Goal: Answer question/provide support: Share knowledge or assist other users

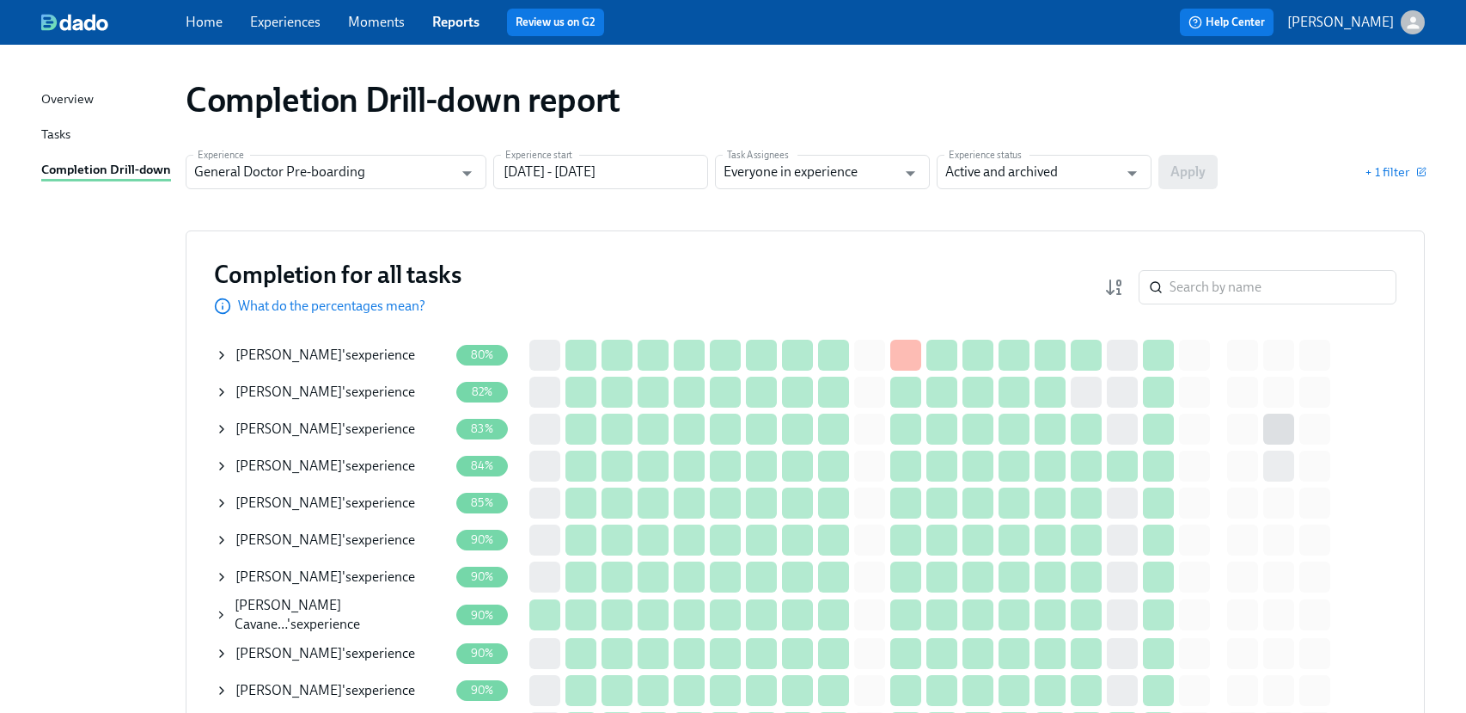
click at [312, 31] on span "Experiences" at bounding box center [285, 22] width 70 height 19
click at [309, 19] on link "Experiences" at bounding box center [285, 22] width 70 height 16
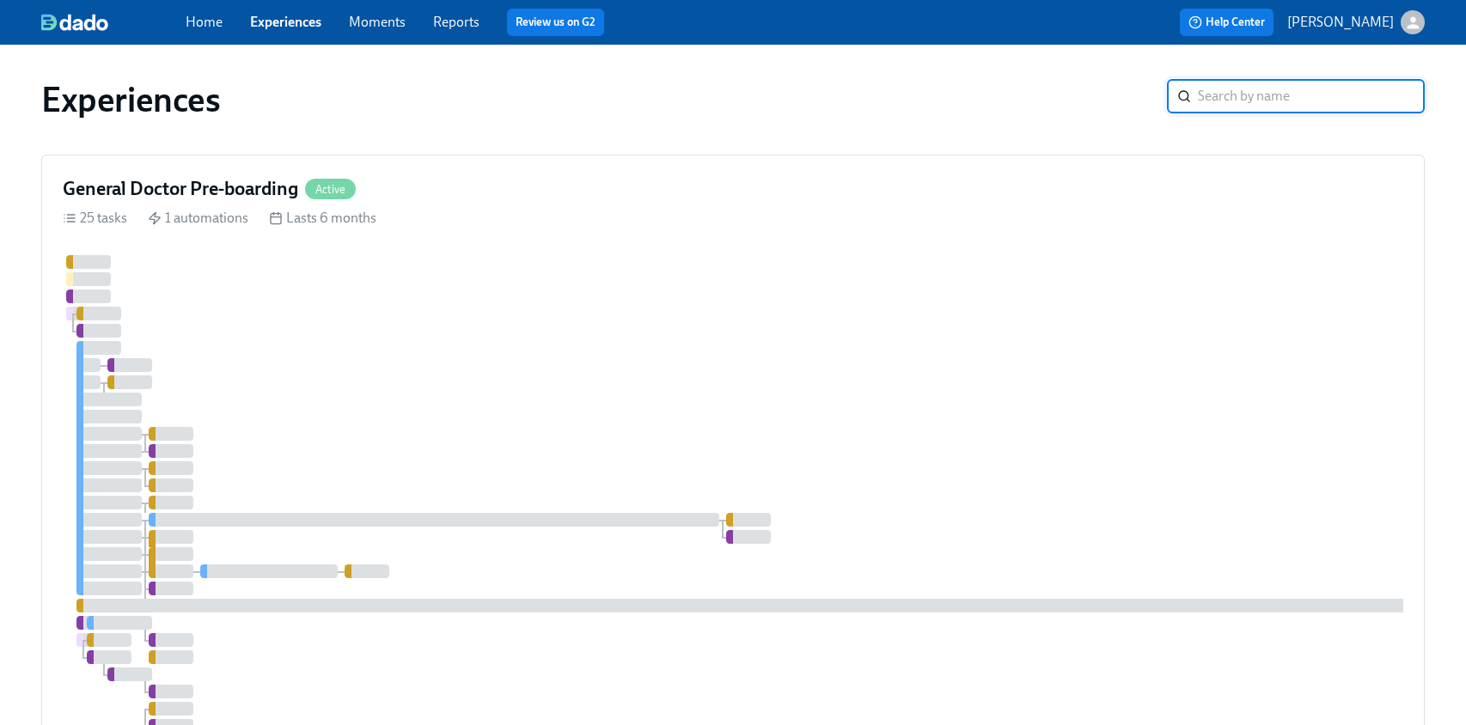
click at [1275, 93] on input "search" at bounding box center [1311, 96] width 227 height 34
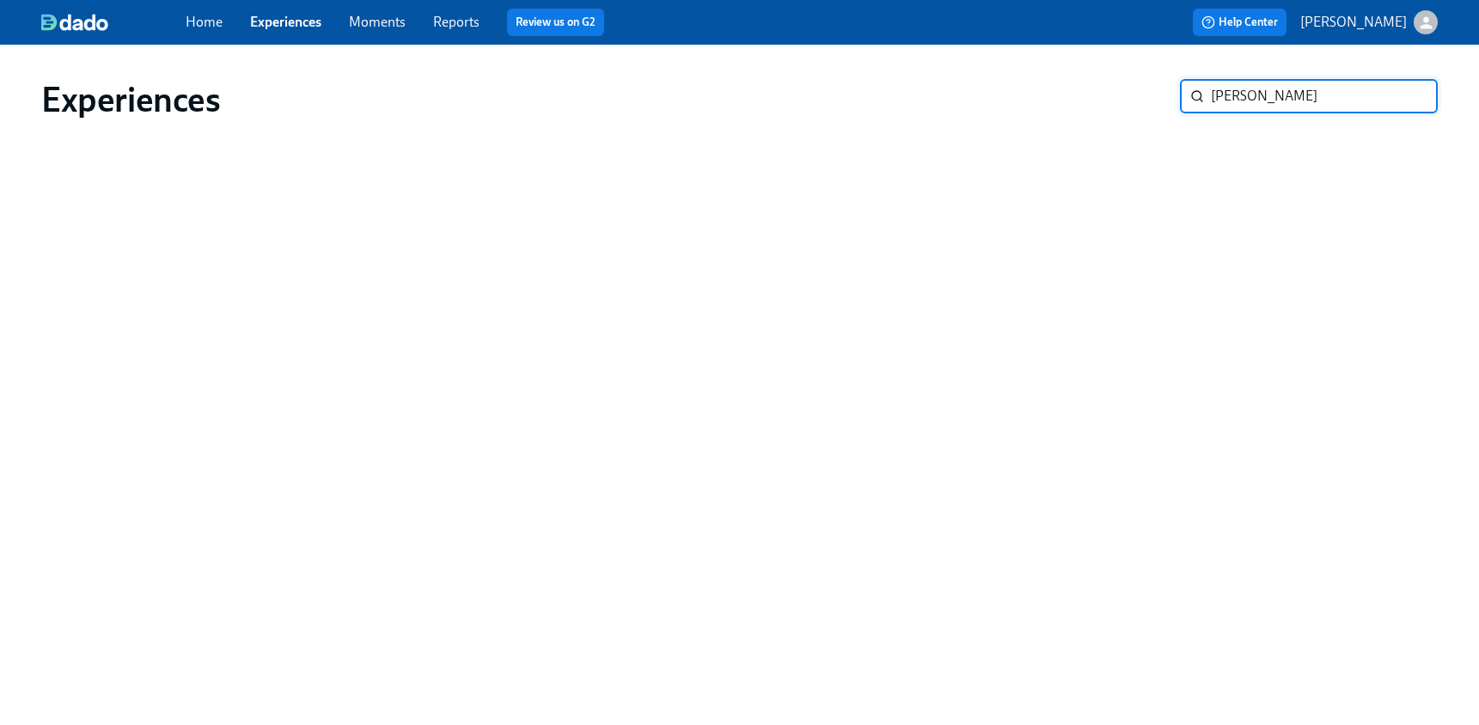
type input "[PERSON_NAME]"
click at [1328, 102] on input "[PERSON_NAME]" at bounding box center [1324, 96] width 227 height 34
click at [1410, 96] on input "[PERSON_NAME]" at bounding box center [1324, 96] width 227 height 34
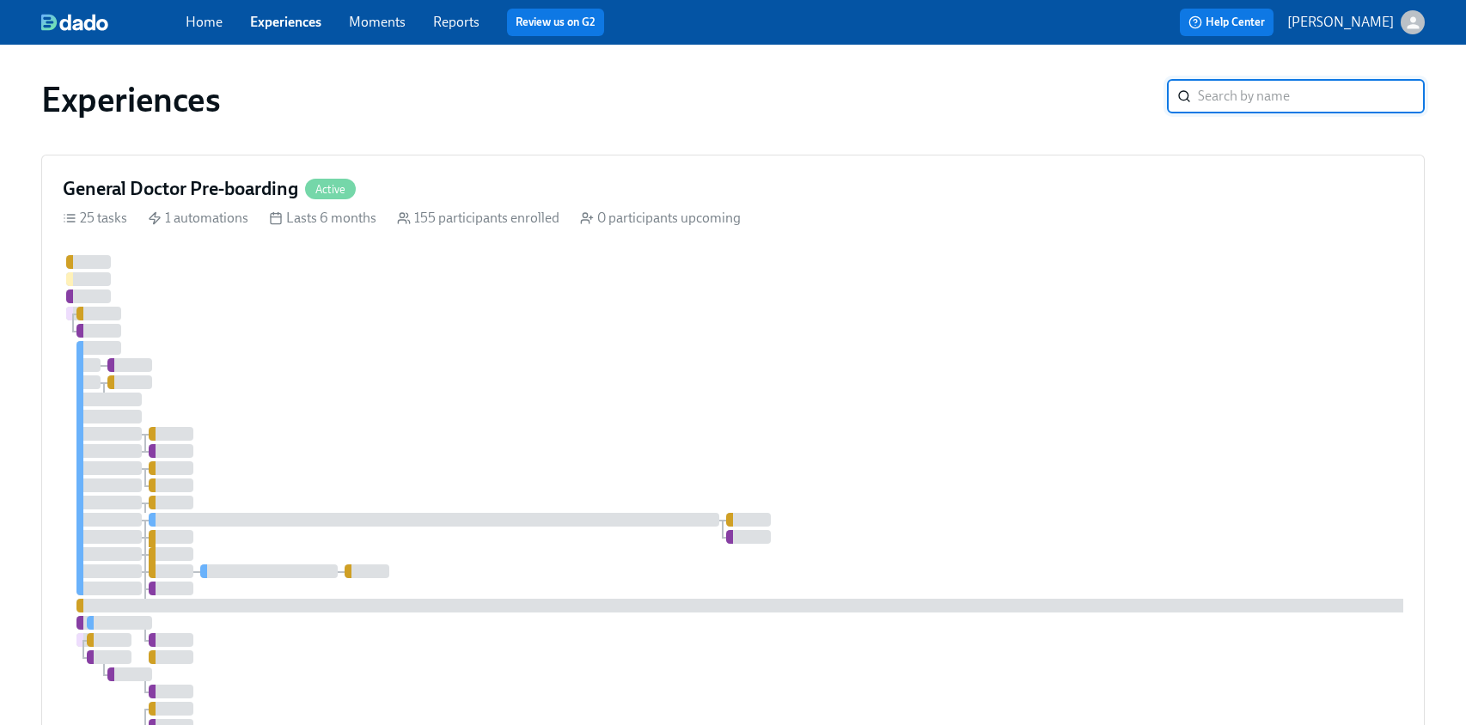
click at [307, 24] on link "Experiences" at bounding box center [285, 22] width 71 height 16
click at [220, 22] on link "Home" at bounding box center [204, 22] width 37 height 16
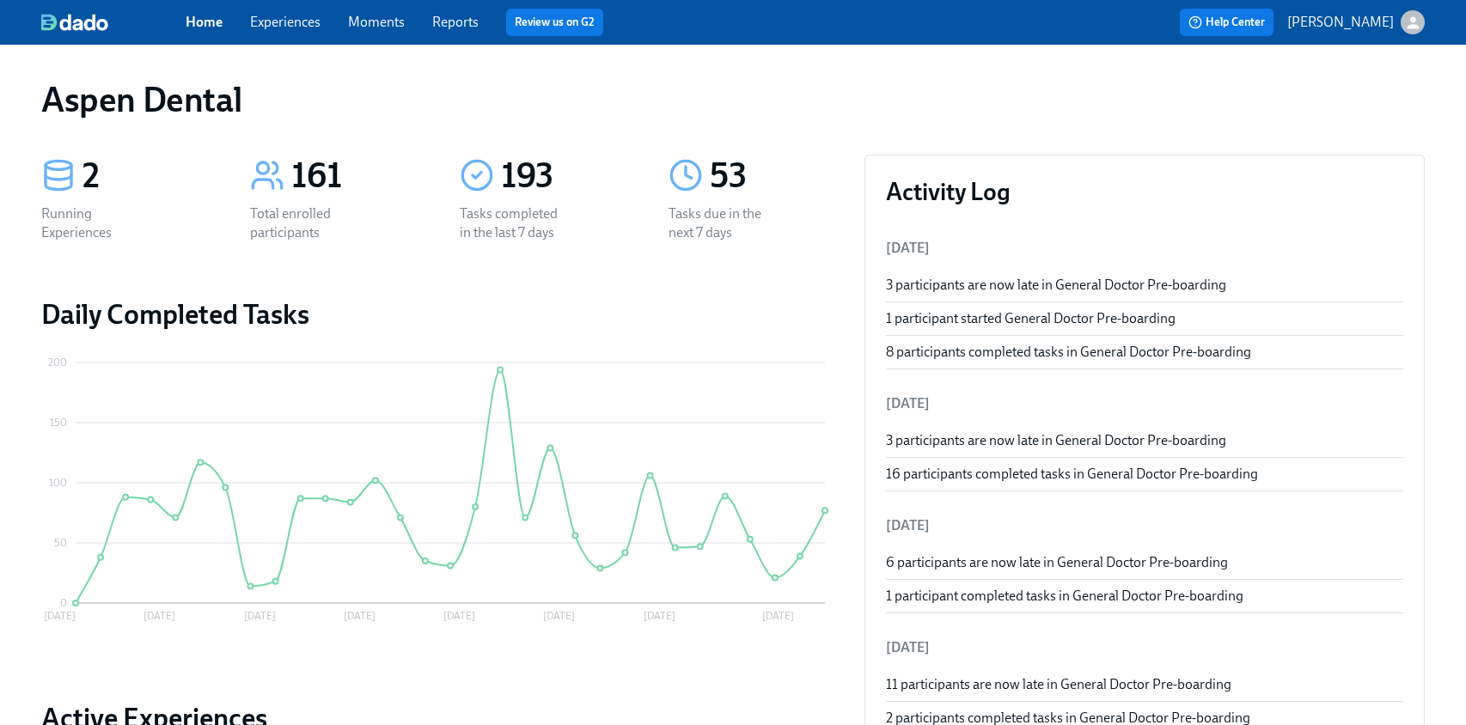
click at [321, 17] on div "Home Experiences Moments Reports Review us on G2" at bounding box center [496, 23] width 620 height 28
click at [306, 16] on link "Experiences" at bounding box center [285, 22] width 70 height 16
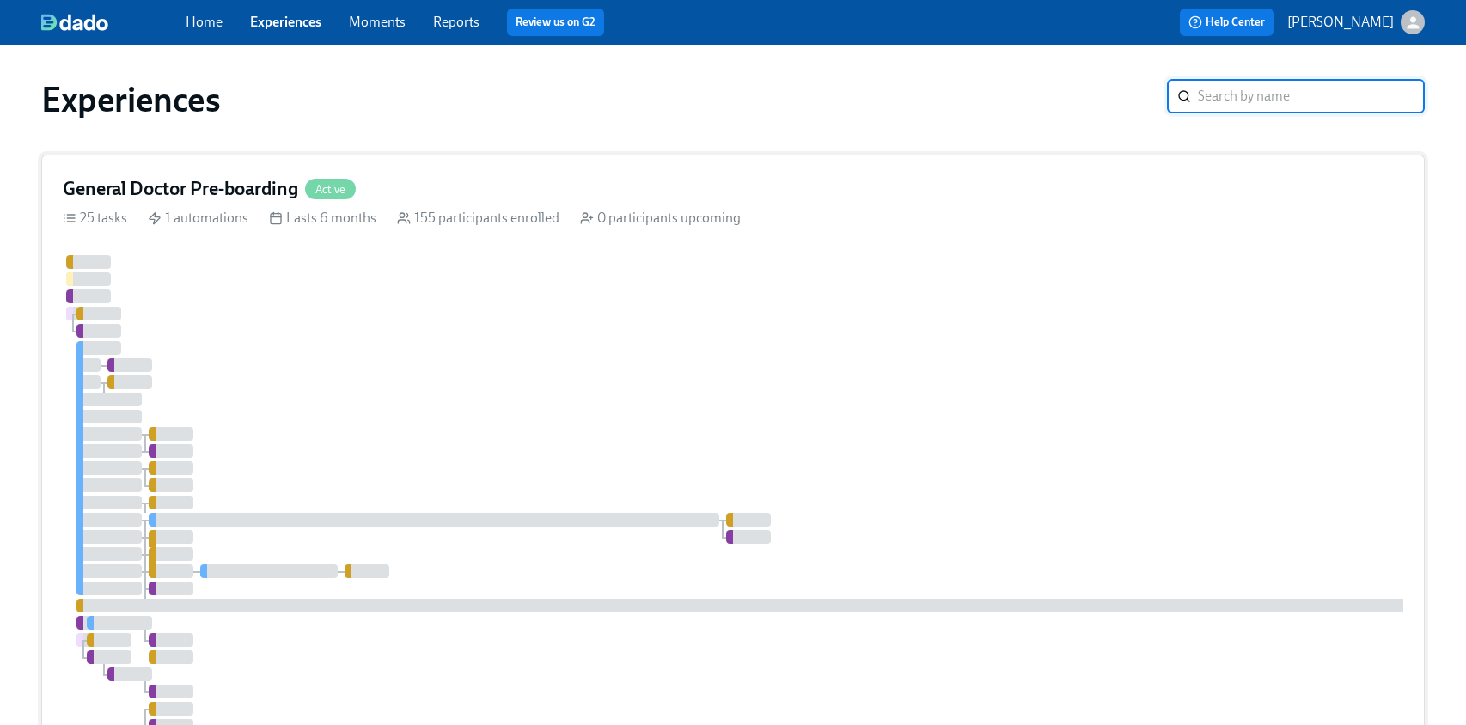
click at [523, 365] on div at bounding box center [1037, 511] width 1949 height 512
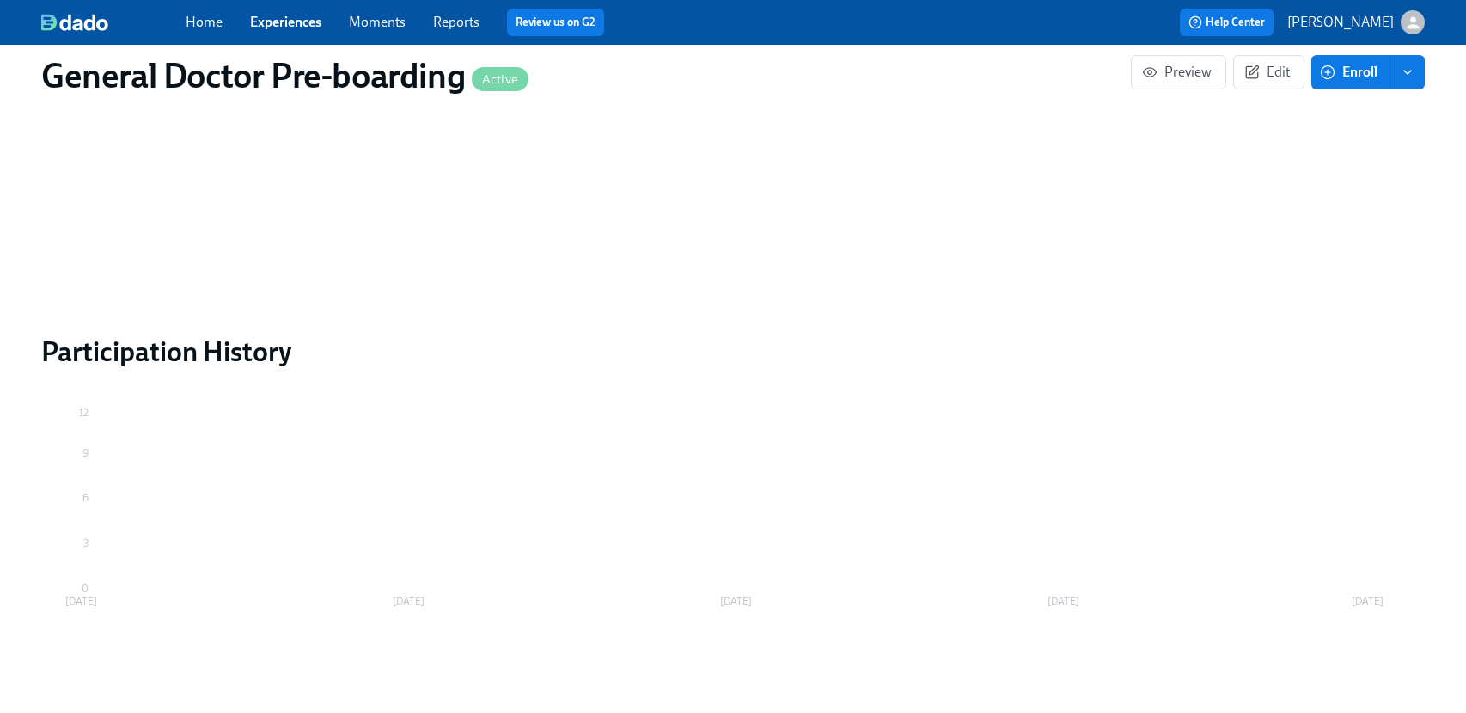
scroll to position [2660, 0]
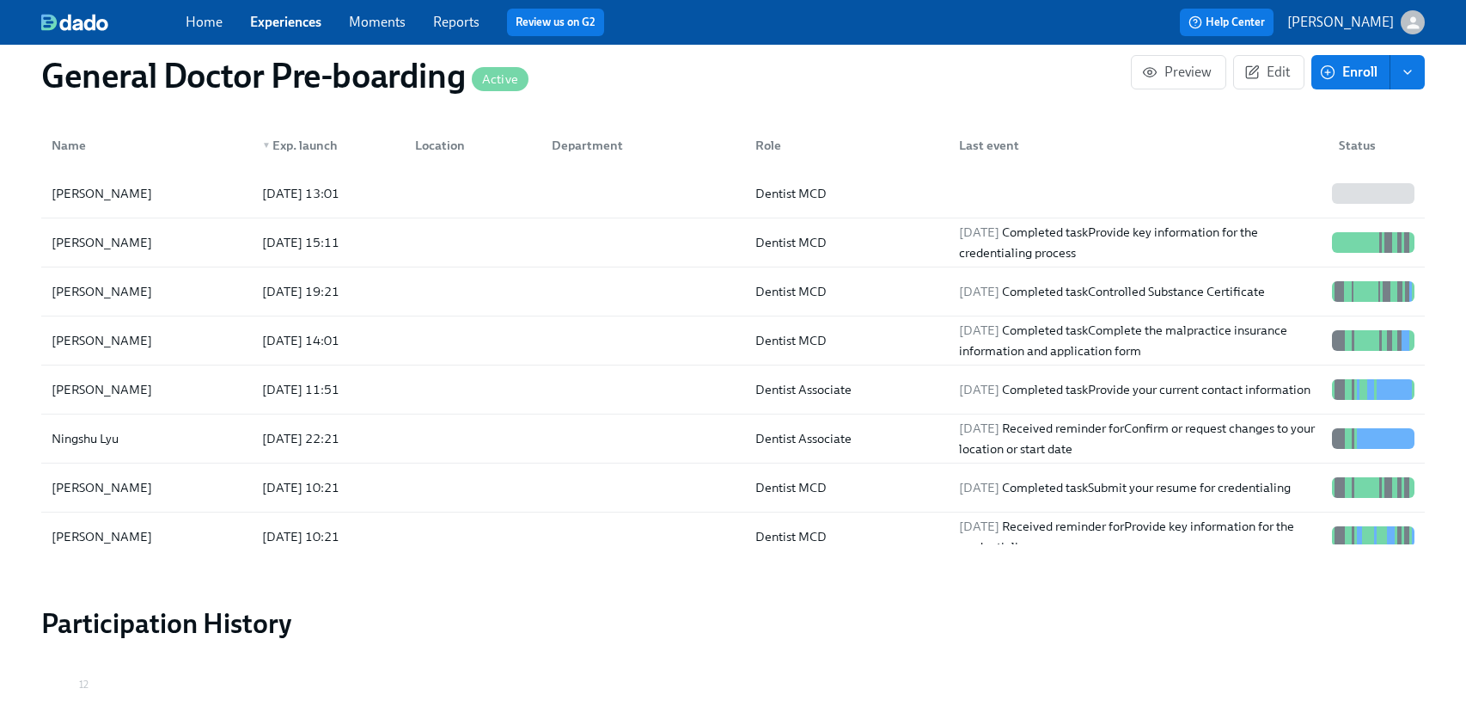
click at [781, 90] on div "General Doctor Pre-boarding Active" at bounding box center [586, 75] width 1090 height 41
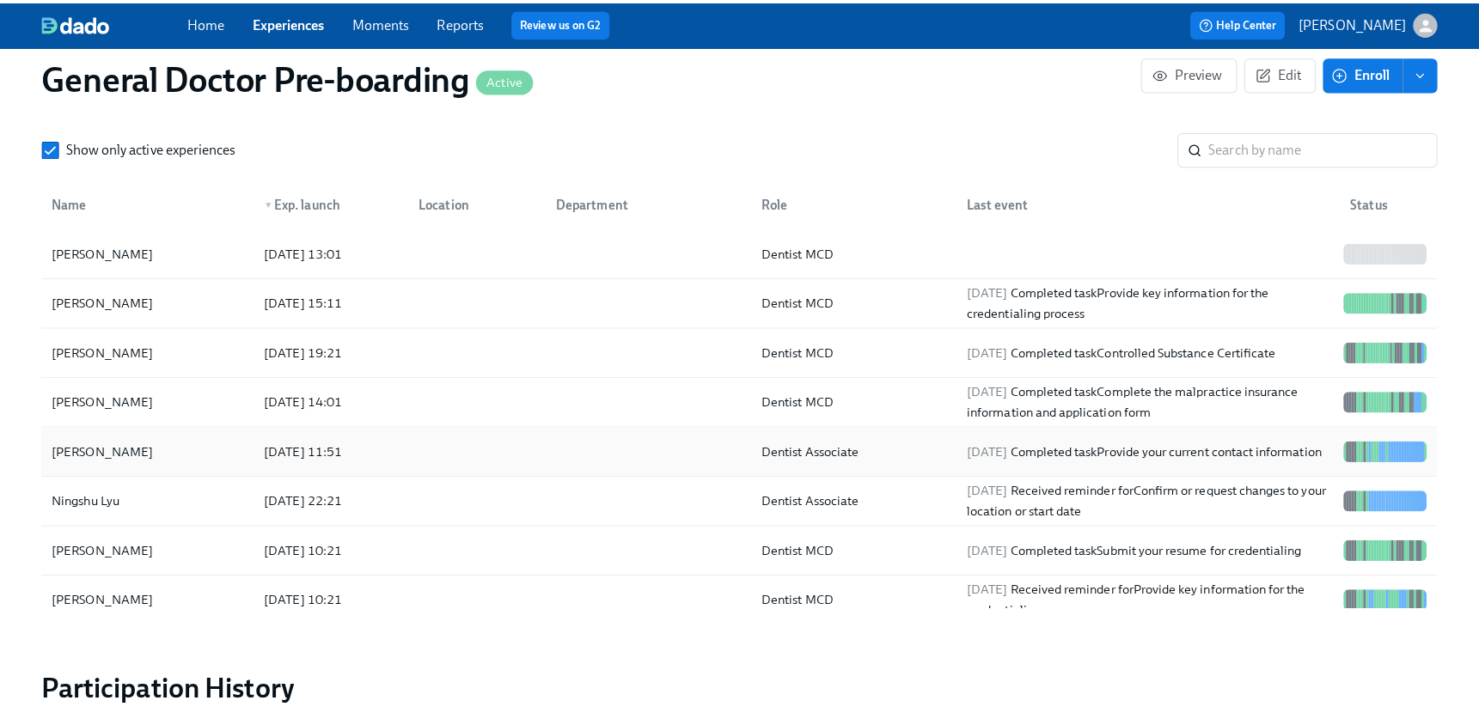
scroll to position [2574, 0]
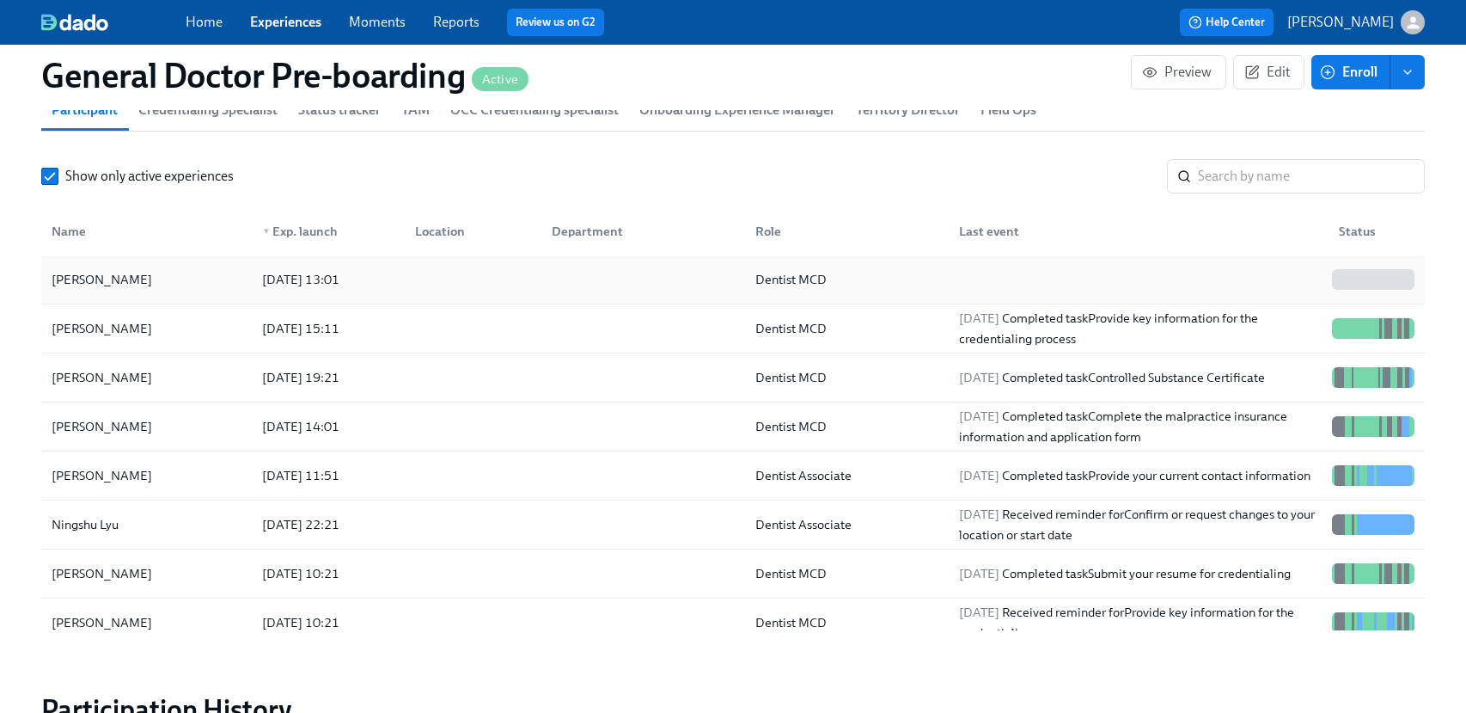
click at [131, 297] on div "[PERSON_NAME]" at bounding box center [147, 279] width 204 height 34
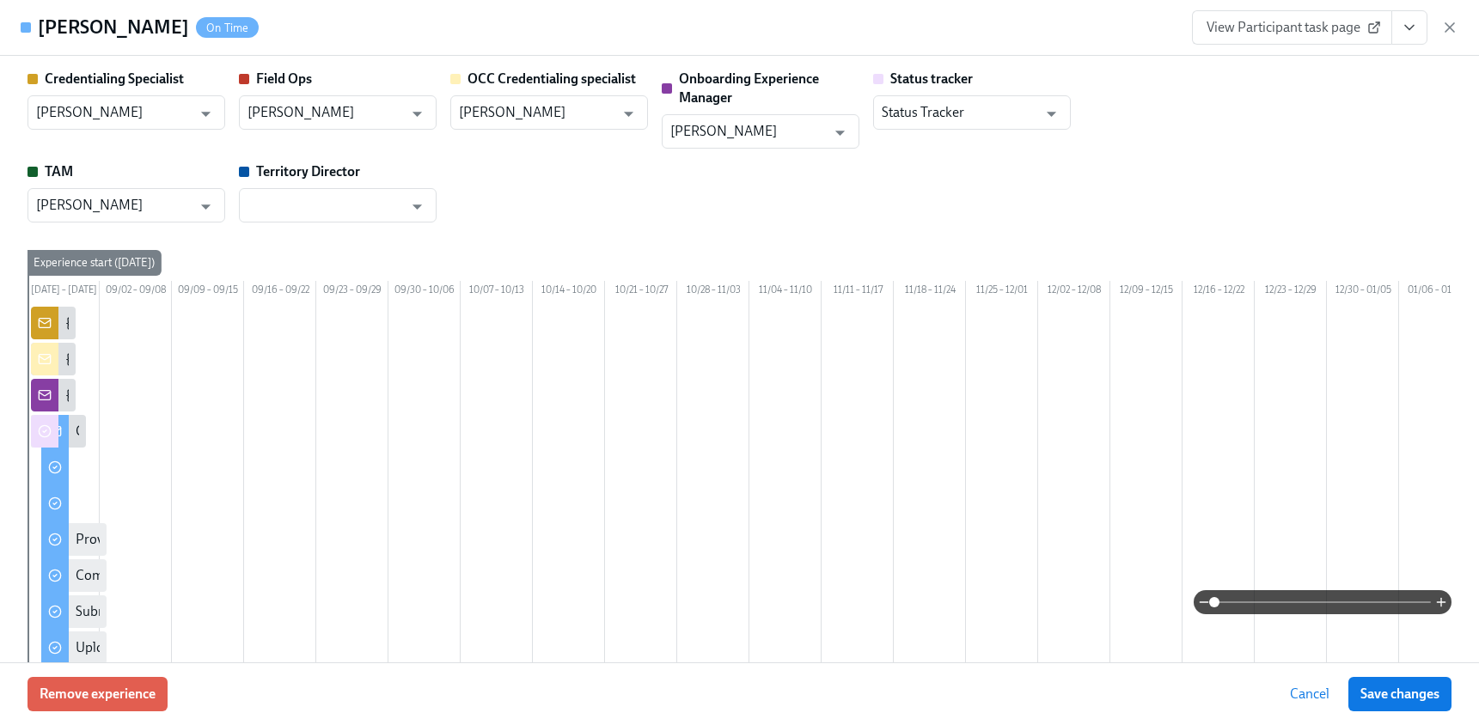
click at [945, 236] on div "Credentialing Specialist [PERSON_NAME] ​ Field Ops [PERSON_NAME] ​ OCC Credenti…" at bounding box center [740, 581] width 1424 height 1023
click at [203, 109] on icon "Open" at bounding box center [205, 113] width 23 height 23
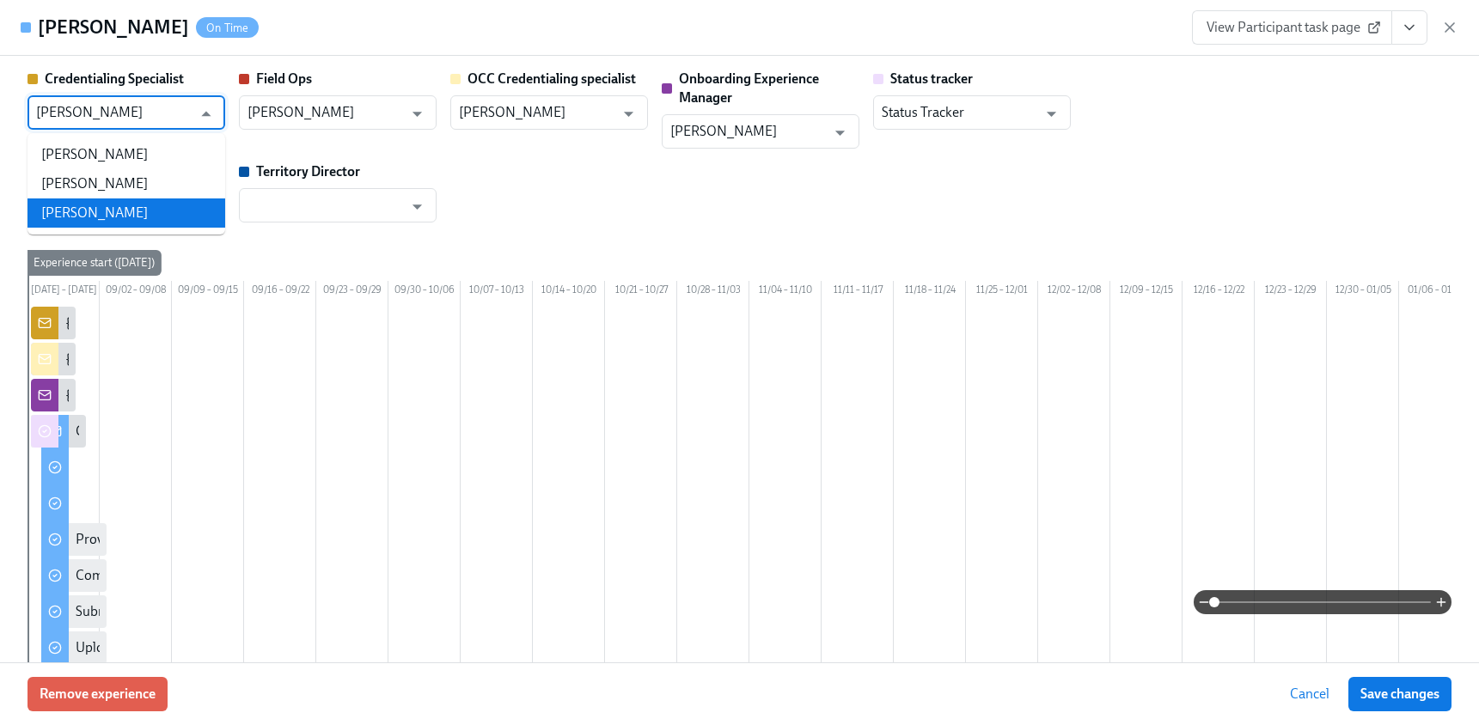
click at [152, 216] on li "[PERSON_NAME]" at bounding box center [127, 213] width 198 height 29
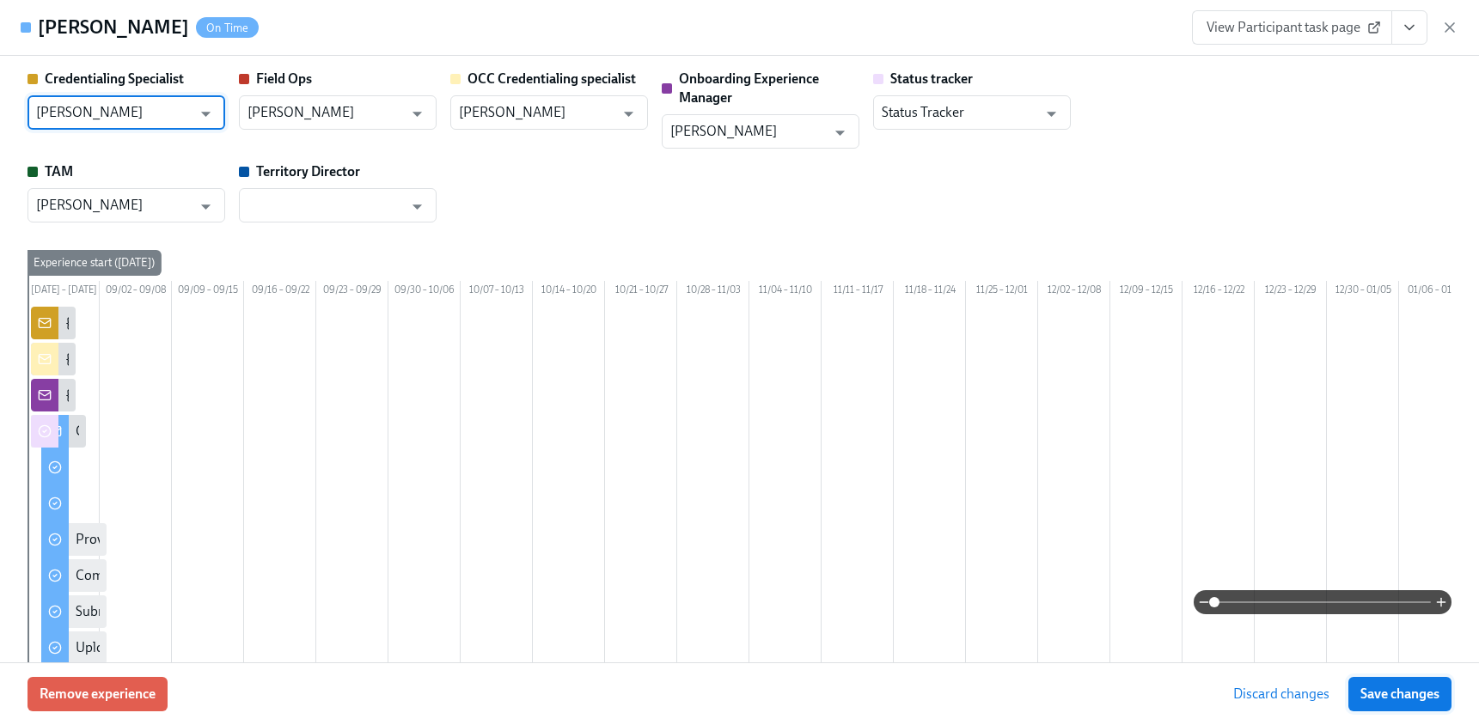
type input "[PERSON_NAME]"
click at [1420, 703] on button "Save changes" at bounding box center [1400, 694] width 103 height 34
type input "[PERSON_NAME]"
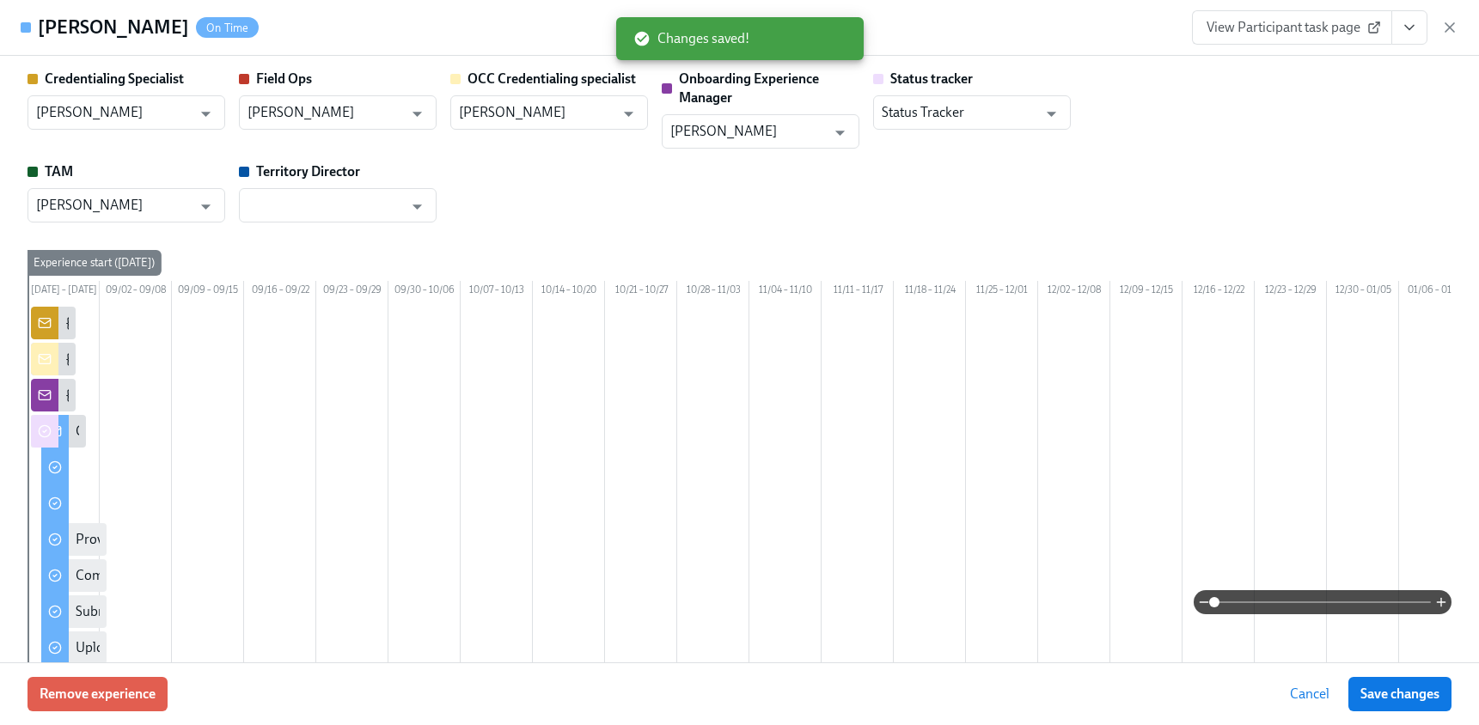
drag, startPoint x: 1415, startPoint y: 693, endPoint x: 1031, endPoint y: 435, distance: 462.0
click at [1415, 693] on span "Save changes" at bounding box center [1400, 694] width 79 height 17
